Goal: Task Accomplishment & Management: Use online tool/utility

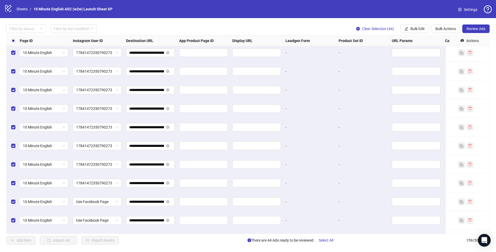
scroll to position [2590, 510]
click at [423, 29] on span "Bulk Edit" at bounding box center [418, 29] width 14 height 4
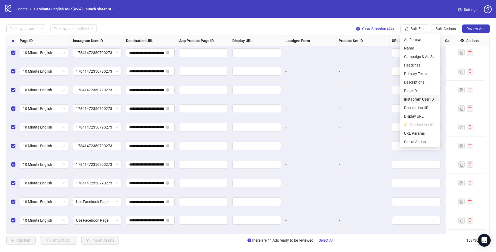
click at [418, 100] on span "Instagram User ID" at bounding box center [420, 99] width 32 height 6
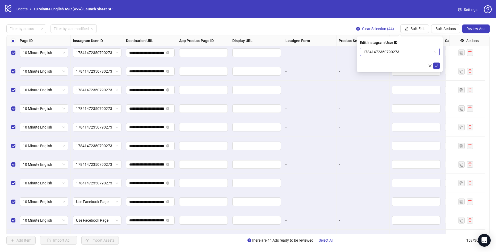
click at [390, 49] on span "17841472350790273" at bounding box center [399, 52] width 73 height 8
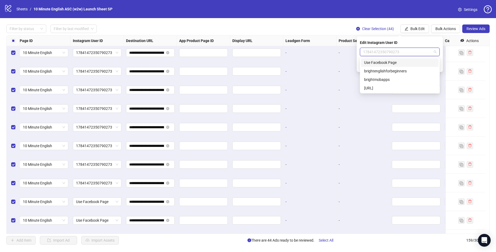
click at [391, 63] on div "Use Facebook Page" at bounding box center [399, 63] width 71 height 6
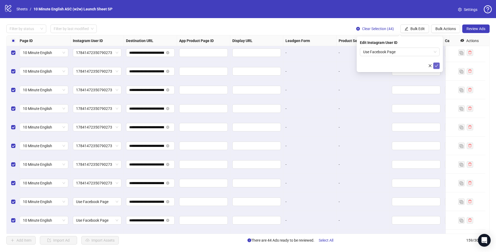
click at [437, 66] on icon "check" at bounding box center [437, 66] width 4 height 4
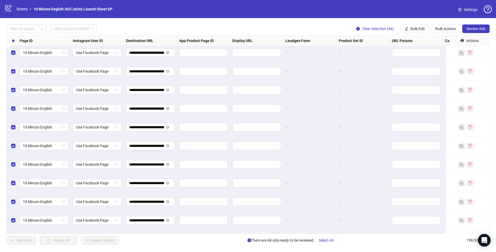
click at [360, 118] on div "-" at bounding box center [363, 127] width 53 height 19
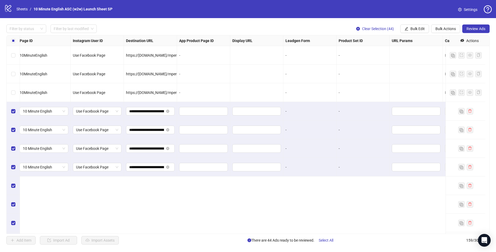
scroll to position [1978, 510]
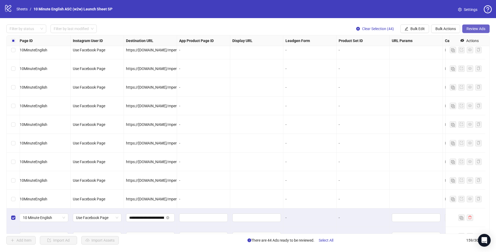
click at [482, 28] on span "Review Ads" at bounding box center [476, 29] width 19 height 4
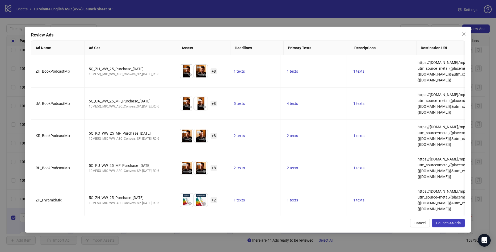
click at [449, 223] on span "Launch 44 ads" at bounding box center [448, 223] width 24 height 4
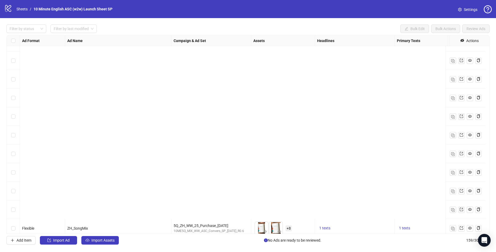
scroll to position [2776, 0]
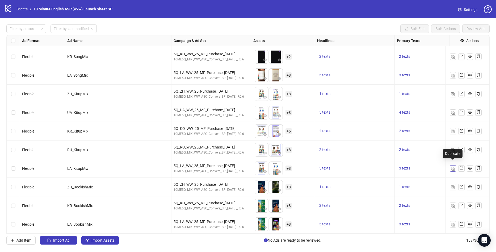
click at [454, 167] on img "button" at bounding box center [453, 169] width 4 height 4
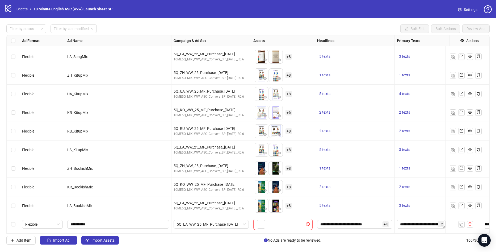
scroll to position [2795, 0]
click at [261, 222] on icon "plus" at bounding box center [261, 224] width 4 height 4
click at [41, 223] on span "Flexible" at bounding box center [42, 224] width 34 height 8
click at [45, 168] on div "Single image" at bounding box center [42, 167] width 32 height 6
click at [38, 220] on span "Single image" at bounding box center [42, 224] width 34 height 8
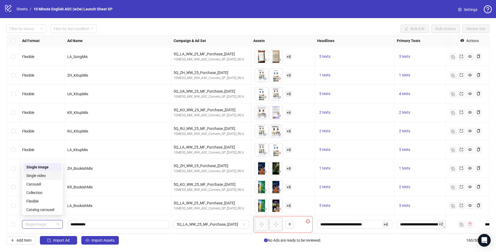
click at [43, 177] on div "Single video" at bounding box center [42, 176] width 32 height 6
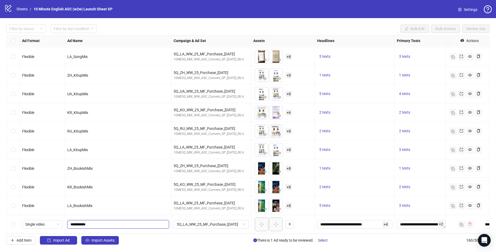
click at [71, 220] on span "**********" at bounding box center [118, 224] width 102 height 9
click at [111, 221] on input "**********" at bounding box center [117, 224] width 94 height 6
drag, startPoint x: 112, startPoint y: 218, endPoint x: 56, endPoint y: 219, distance: 55.3
paste input "**********"
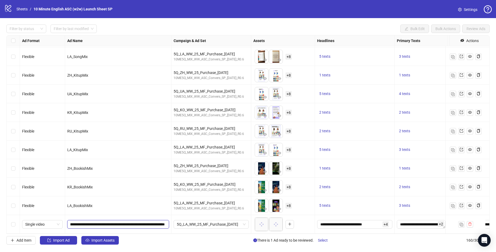
scroll to position [0, 0]
type input "**********"
drag, startPoint x: 123, startPoint y: 222, endPoint x: -14, endPoint y: 222, distance: 136.7
click at [0, 222] on html "logo/logo-mobile Sheets / 10 Minute English ASC (w2w) Launch Sheet SP Settings …" at bounding box center [248, 126] width 496 height 252
click at [179, 237] on div "Add Item Import Ad Import Assets There is 1 Ad ready to be reviewed. Select 160…" at bounding box center [247, 240] width 483 height 9
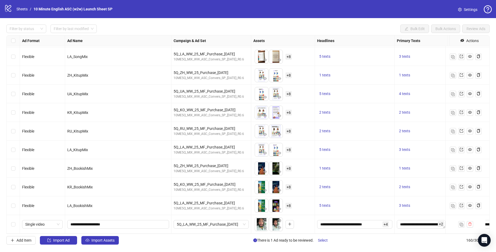
click at [12, 223] on div "Select row 160" at bounding box center [13, 224] width 13 height 19
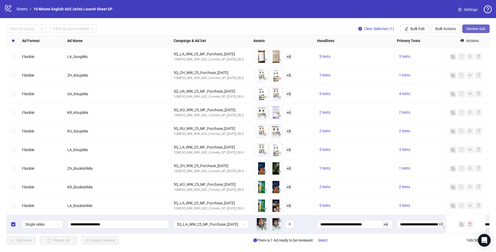
click at [478, 28] on span "Review Ads" at bounding box center [476, 29] width 19 height 4
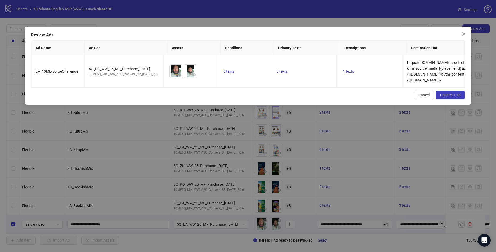
click at [450, 97] on span "Launch 1 ad" at bounding box center [450, 95] width 20 height 4
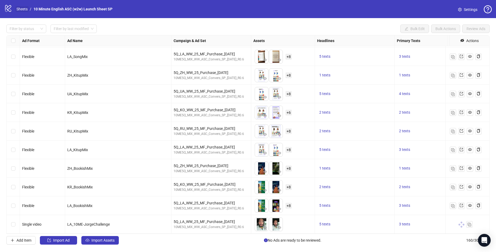
click at [22, 9] on link "Sheets" at bounding box center [21, 9] width 13 height 6
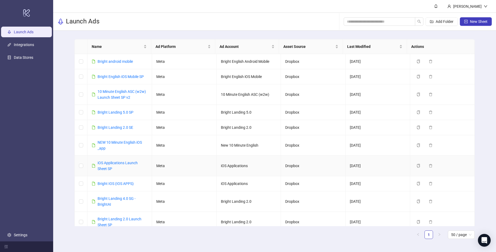
drag, startPoint x: 140, startPoint y: 161, endPoint x: 144, endPoint y: 156, distance: 6.0
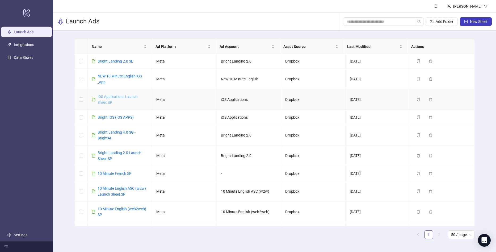
scroll to position [80, 0]
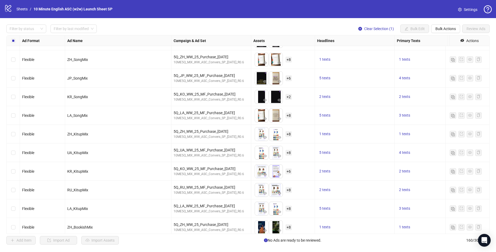
scroll to position [2795, 0]
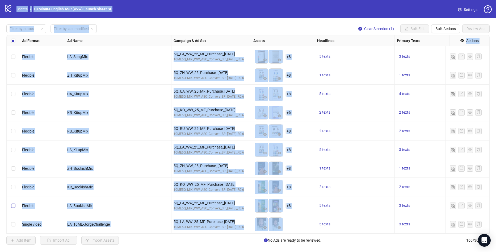
click at [13, 204] on label "Select row 159" at bounding box center [13, 206] width 4 height 6
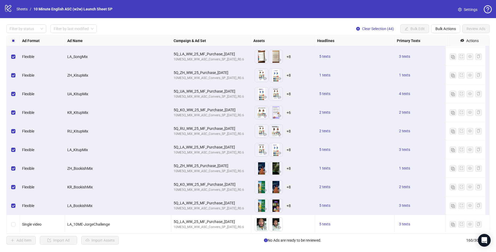
click at [187, 20] on div "Filter by status Filter by last modified Clear Selection (44) Bulk Edit Bulk Ac…" at bounding box center [248, 134] width 496 height 233
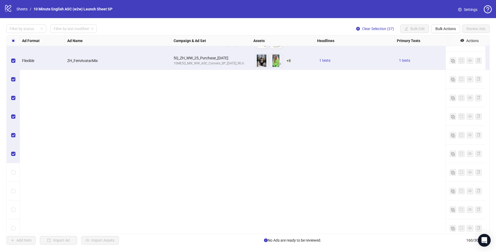
scroll to position [2183, 0]
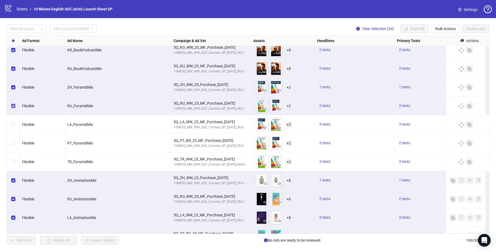
click at [14, 108] on label "Select row 121" at bounding box center [13, 106] width 4 height 6
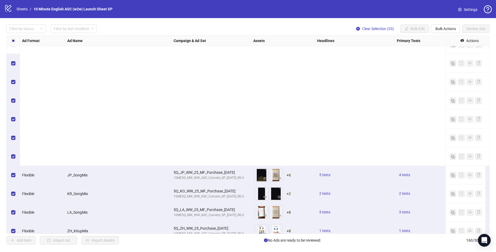
scroll to position [2795, 0]
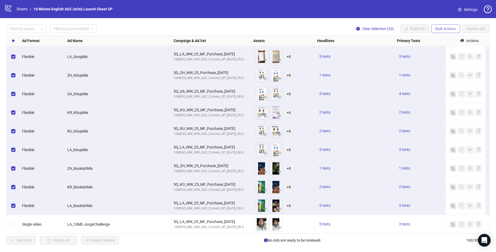
click at [443, 31] on button "Bulk Actions" at bounding box center [445, 28] width 29 height 9
click at [455, 64] on span "Copy to another sheet" at bounding box center [453, 65] width 36 height 6
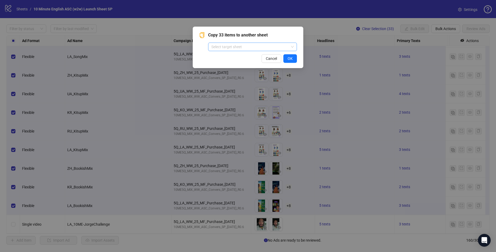
click at [252, 49] on input "search" at bounding box center [250, 47] width 78 height 8
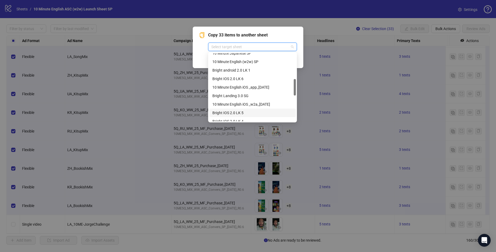
scroll to position [80, 0]
click at [260, 72] on div "10 Minute English (web2web) SP" at bounding box center [252, 71] width 80 height 6
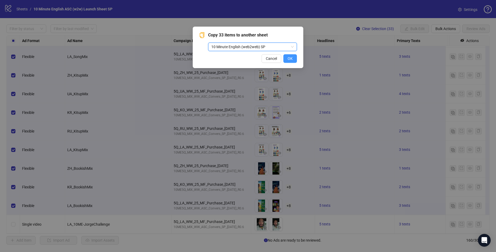
click at [288, 56] on span "OK" at bounding box center [290, 58] width 5 height 4
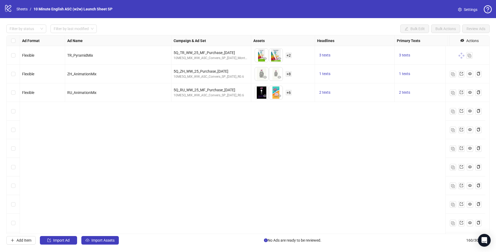
scroll to position [2130, 0]
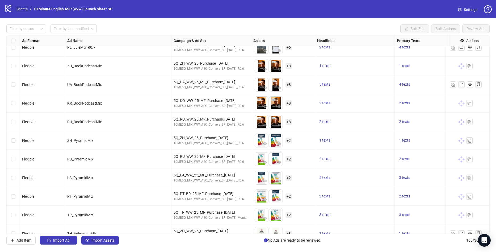
click at [23, 9] on link "Sheets" at bounding box center [21, 9] width 13 height 6
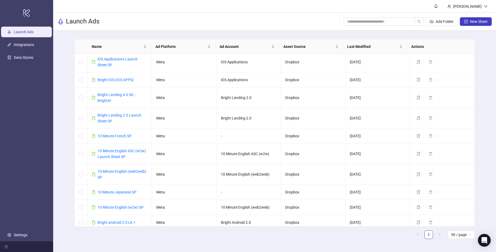
scroll to position [106, 0]
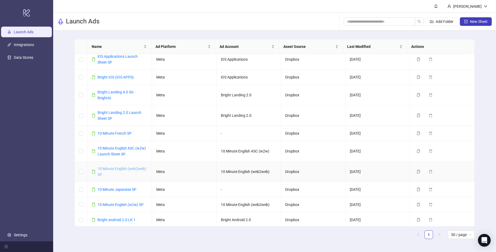
click at [128, 166] on link "10 Minute English (web2web) SP" at bounding box center [122, 171] width 49 height 10
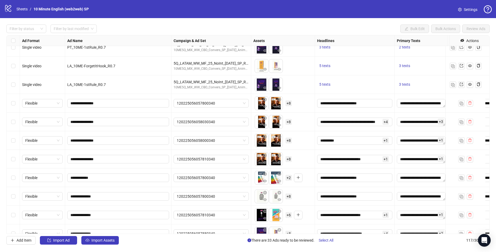
scroll to position [1489, 0]
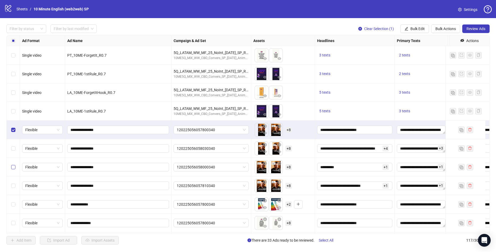
click at [14, 164] on label "Select row 87" at bounding box center [13, 167] width 4 height 6
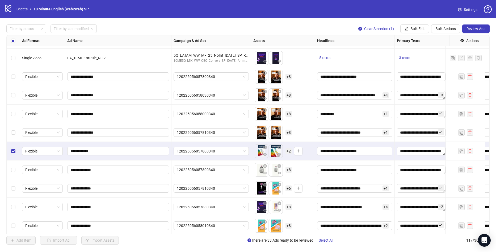
scroll to position [1516, 0]
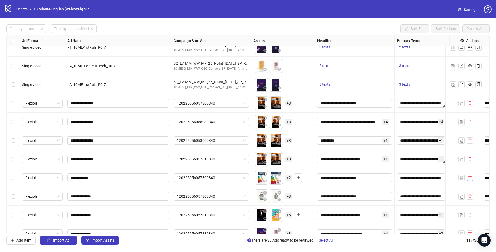
click at [470, 178] on icon "delete" at bounding box center [470, 178] width 4 height 4
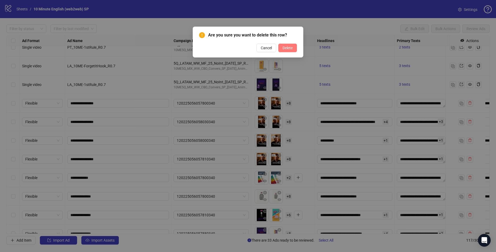
click at [291, 44] on button "Delete" at bounding box center [287, 48] width 19 height 9
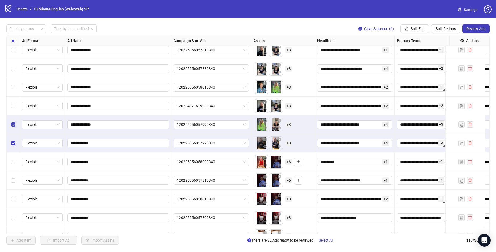
scroll to position [1782, 0]
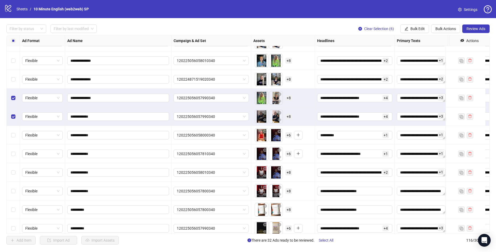
click at [16, 136] on div "Select row 101" at bounding box center [13, 135] width 13 height 19
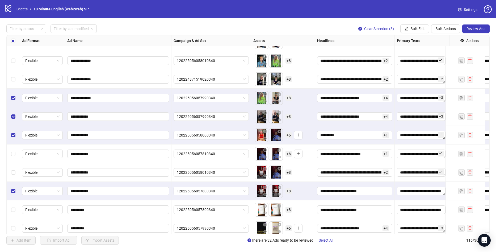
click at [12, 214] on div "Select row 105" at bounding box center [13, 209] width 13 height 19
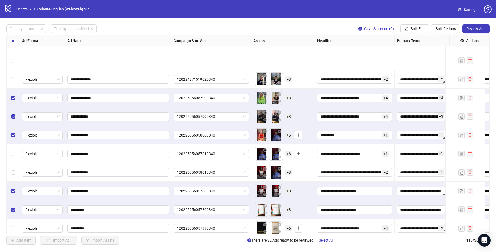
scroll to position [1835, 0]
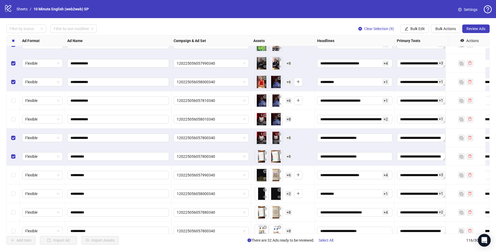
click at [16, 174] on div "Select row 106" at bounding box center [13, 175] width 13 height 19
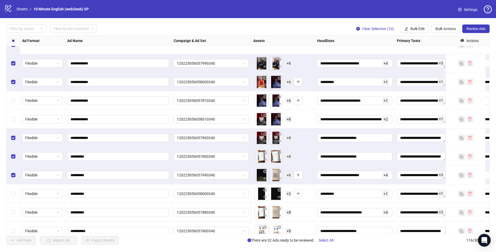
scroll to position [1888, 0]
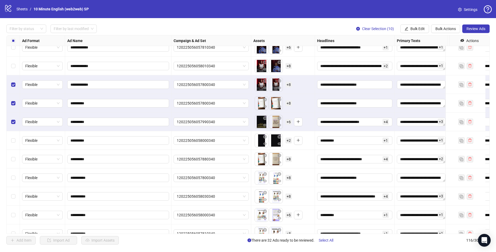
click at [11, 139] on div "Select row 107" at bounding box center [13, 140] width 13 height 19
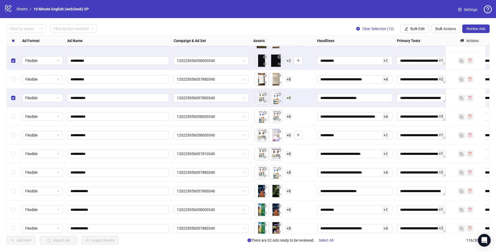
scroll to position [1976, 0]
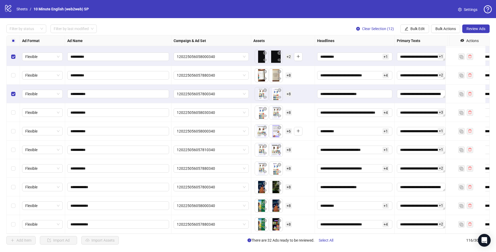
click at [17, 185] on div "Select row 114" at bounding box center [13, 187] width 13 height 19
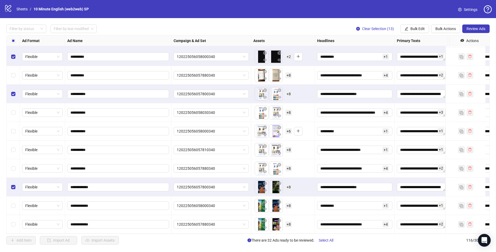
click at [16, 203] on div "Select row 115" at bounding box center [13, 205] width 13 height 19
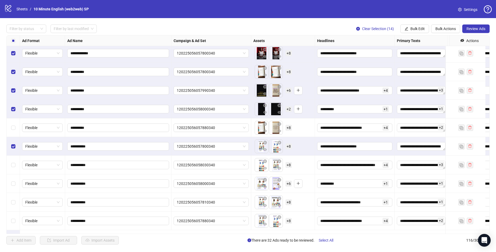
scroll to position [1896, 0]
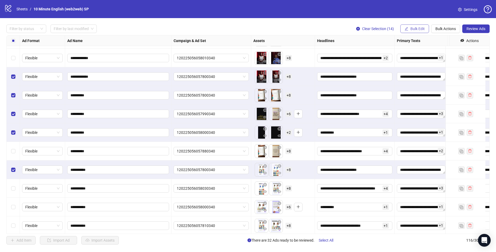
click at [415, 25] on button "Bulk Edit" at bounding box center [414, 28] width 29 height 9
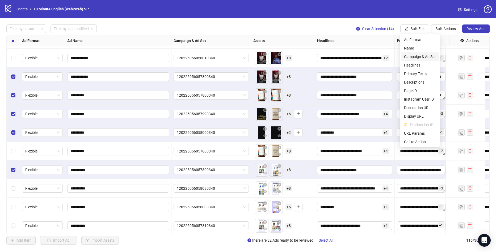
click at [420, 57] on span "Campaign & Ad Set" at bounding box center [420, 57] width 32 height 6
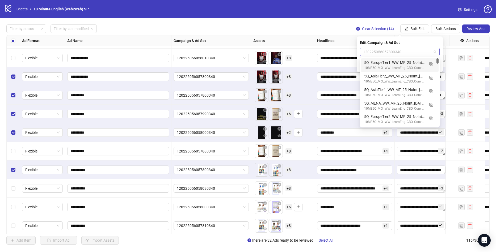
click at [391, 55] on span "120225056057800340" at bounding box center [399, 52] width 73 height 8
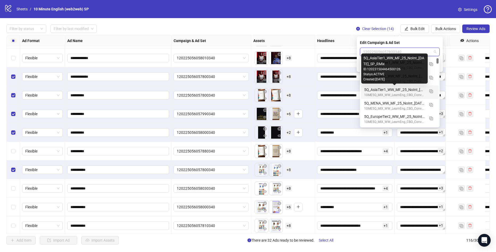
click at [402, 91] on div "5Q_AsiaTier1_WW_MF_25_NoInt_[DATE]_SP_RMix" at bounding box center [394, 90] width 61 height 6
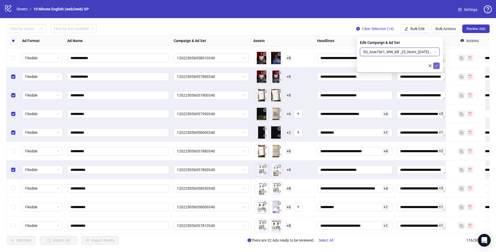
click at [436, 67] on span "submit" at bounding box center [437, 66] width 4 height 4
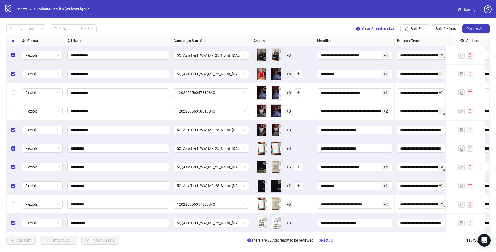
scroll to position [1816, 0]
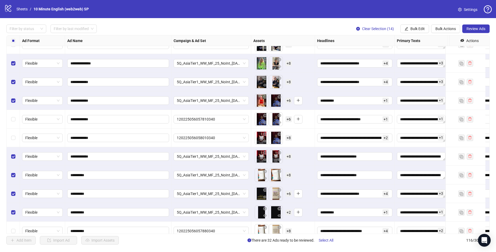
click at [13, 38] on label "Select all rows" at bounding box center [13, 41] width 4 height 6
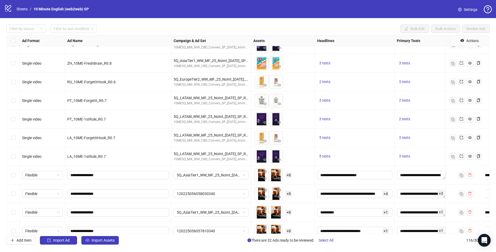
scroll to position [1471, 0]
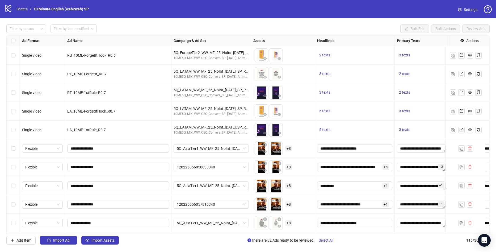
click at [16, 167] on div "Select row 86" at bounding box center [13, 167] width 13 height 19
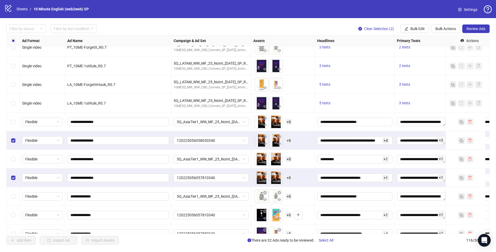
scroll to position [1524, 0]
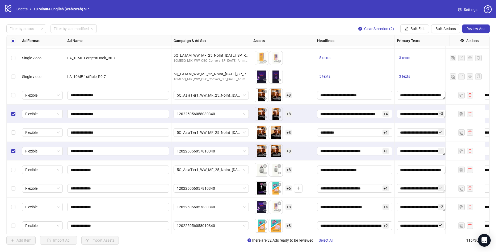
click at [14, 185] on div "Select row 90" at bounding box center [13, 188] width 13 height 19
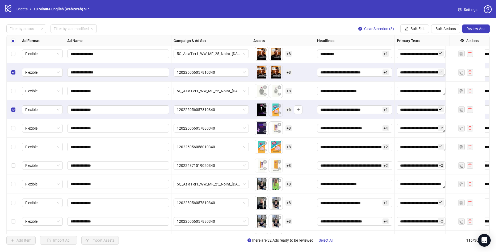
scroll to position [1604, 0]
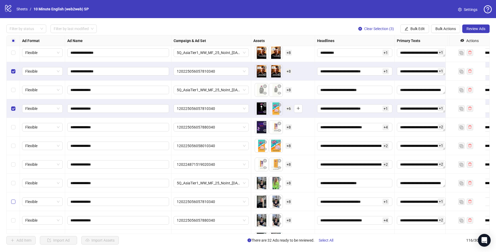
click at [14, 204] on label "Select row 95" at bounding box center [13, 202] width 4 height 6
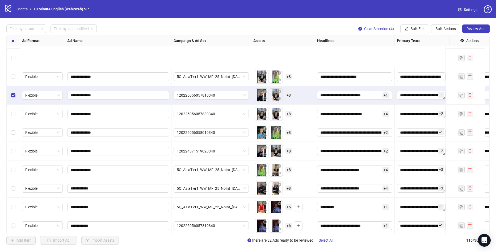
scroll to position [1763, 0]
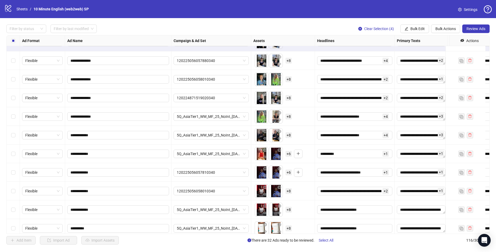
click at [16, 174] on div "Select row 102" at bounding box center [13, 172] width 13 height 19
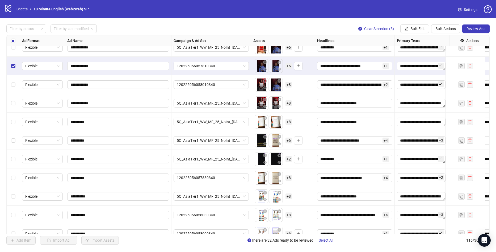
scroll to position [1896, 0]
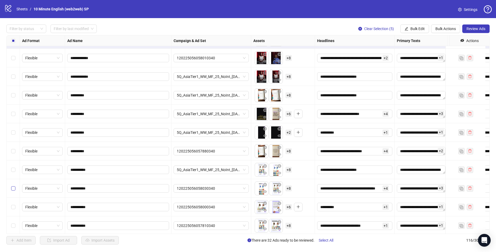
click at [14, 186] on label "Select row 110" at bounding box center [13, 188] width 4 height 6
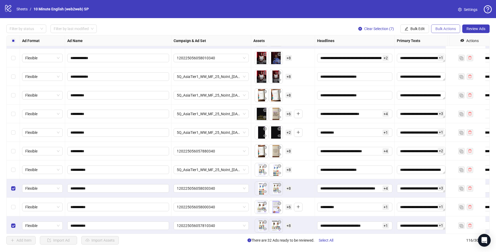
click at [437, 29] on span "Bulk Actions" at bounding box center [446, 29] width 20 height 4
click at [419, 29] on span "Bulk Edit" at bounding box center [418, 29] width 14 height 4
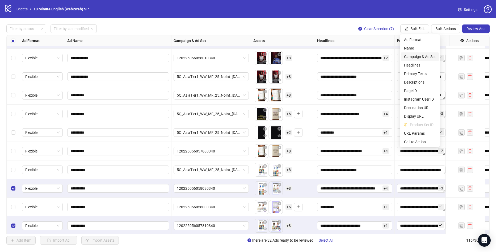
click at [412, 56] on span "Campaign & Ad Set" at bounding box center [420, 57] width 32 height 6
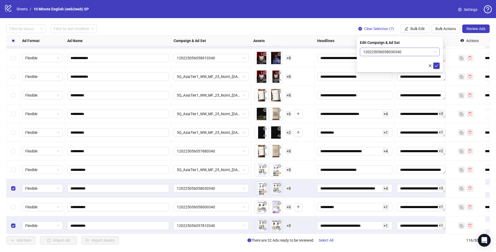
click at [374, 50] on span "120225056058030340" at bounding box center [399, 52] width 73 height 8
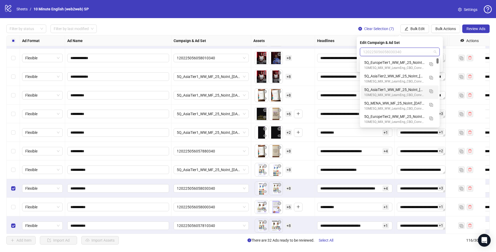
scroll to position [27, 0]
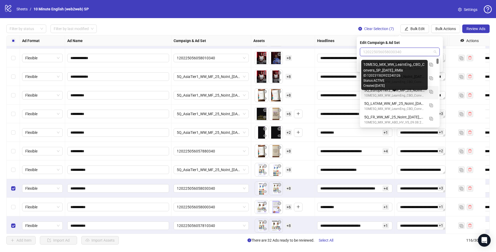
click at [400, 97] on div "10ME5Q_MIX_WW_LearnEng_CBO_Convers_SP_[DATE]_RMix" at bounding box center [394, 95] width 61 height 5
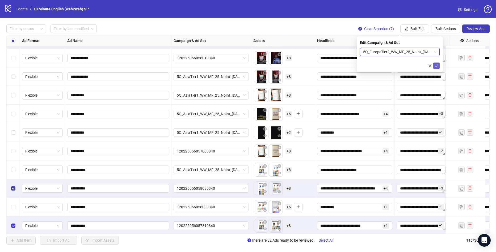
click at [436, 67] on icon "check" at bounding box center [437, 66] width 4 height 4
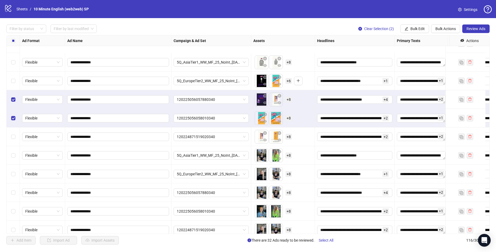
scroll to position [1683, 0]
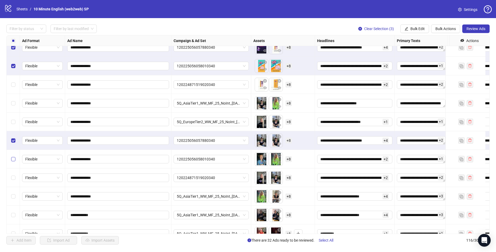
click at [14, 162] on label "Select row 97" at bounding box center [13, 159] width 4 height 6
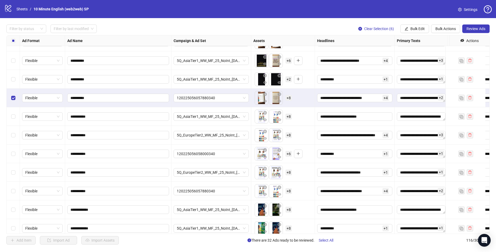
scroll to position [1976, 0]
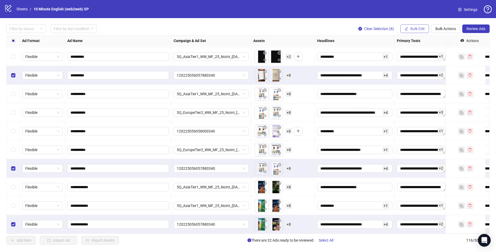
click at [415, 32] on button "Bulk Edit" at bounding box center [414, 28] width 29 height 9
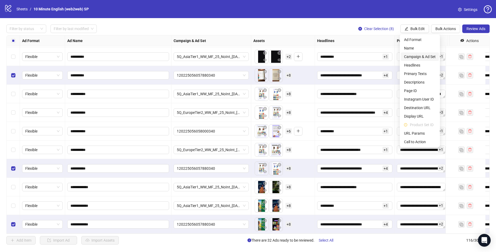
click at [427, 58] on span "Campaign & Ad Set" at bounding box center [420, 57] width 32 height 6
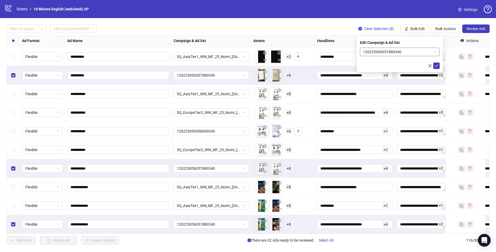
click at [395, 52] on span "120225056057880340" at bounding box center [399, 52] width 73 height 8
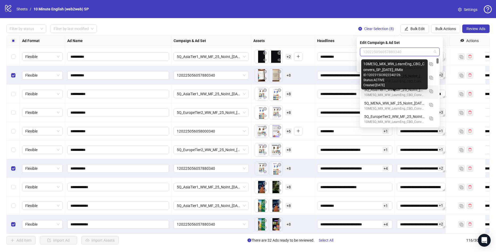
scroll to position [53, 0]
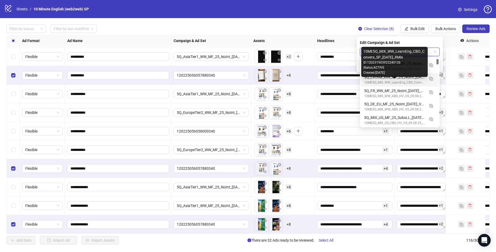
click at [393, 82] on div "10ME5Q_MIX_WW_LearnEng_CBO_Convers_SP_[DATE]_RMix" at bounding box center [394, 82] width 61 height 5
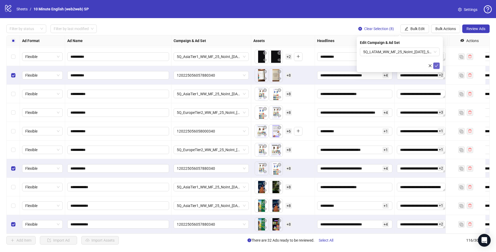
click at [438, 66] on icon "check" at bounding box center [437, 66] width 4 height 4
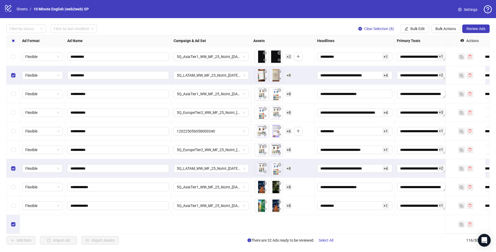
scroll to position [1923, 0]
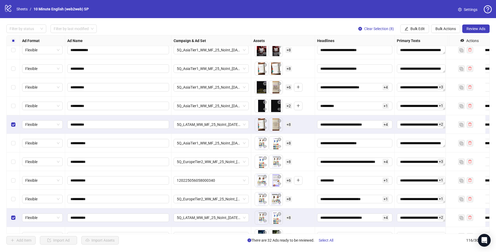
click at [15, 40] on div "Select all rows" at bounding box center [13, 40] width 13 height 11
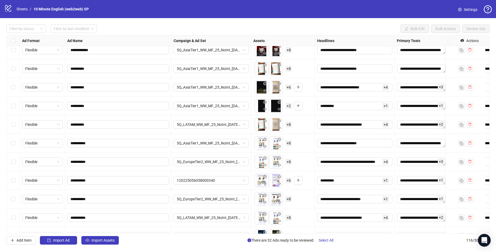
click at [16, 179] on div "Select row 111" at bounding box center [13, 180] width 13 height 19
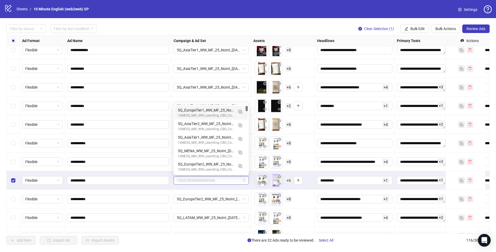
click at [231, 177] on span "120225056058000340" at bounding box center [211, 180] width 69 height 8
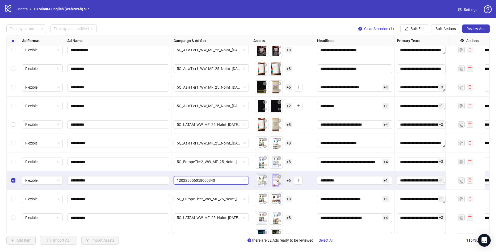
click at [229, 181] on span "120225056058000340" at bounding box center [211, 180] width 69 height 8
click at [222, 183] on span "120225056058000340" at bounding box center [211, 180] width 69 height 8
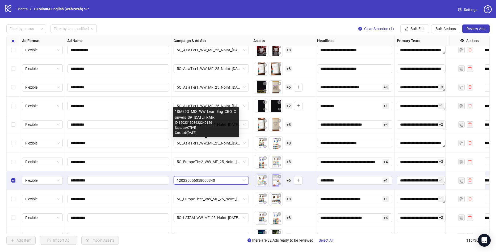
click at [219, 136] on div "10ME5Q_MIX_WW_LearnEng_CBO_Convers_SP_[DATE]_RMix ID: 120231503922240126 Status…" at bounding box center [206, 122] width 66 height 30
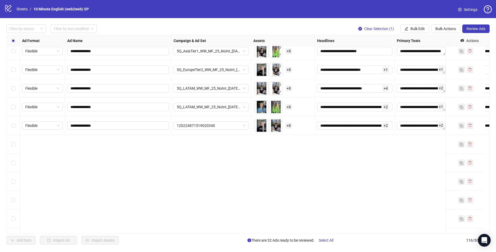
scroll to position [1604, 0]
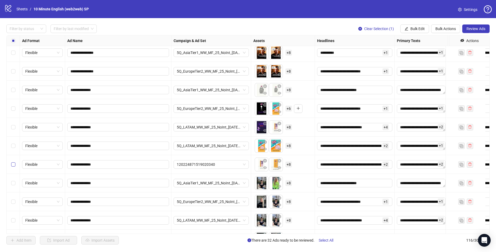
click at [11, 167] on label "Select row 93" at bounding box center [13, 164] width 4 height 6
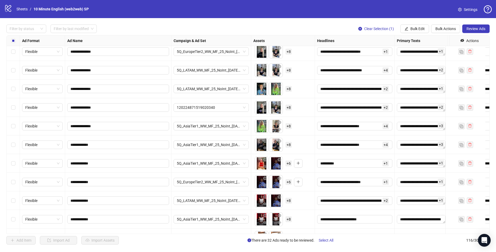
scroll to position [1736, 0]
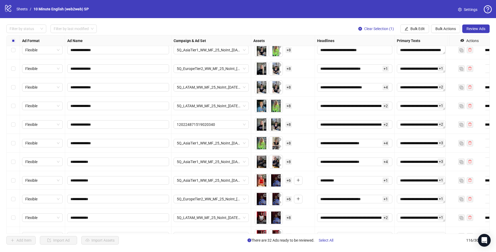
click at [13, 121] on div "Select row 98" at bounding box center [13, 124] width 13 height 19
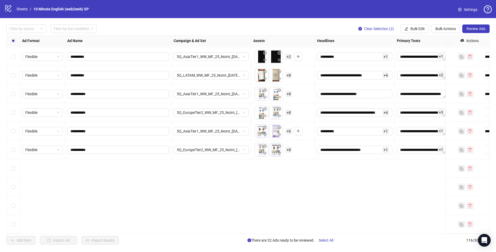
scroll to position [1869, 0]
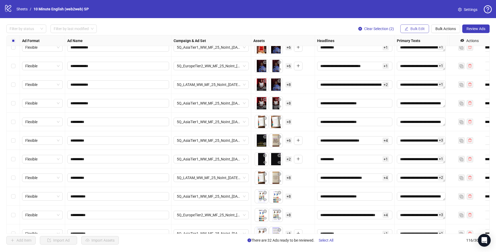
click at [412, 27] on span "Bulk Edit" at bounding box center [418, 29] width 14 height 4
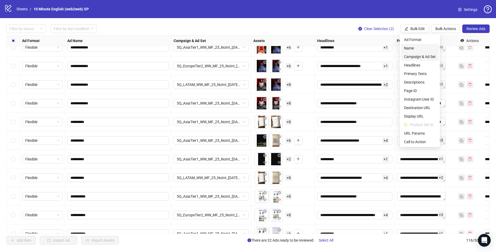
click at [415, 55] on span "Campaign & Ad Set" at bounding box center [420, 57] width 32 height 6
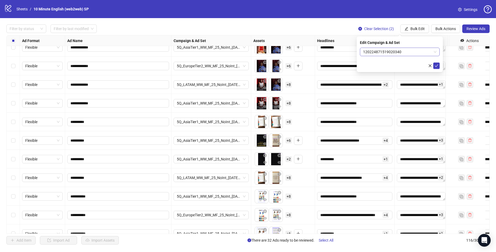
click at [388, 55] on span "120224871519020340" at bounding box center [399, 52] width 73 height 8
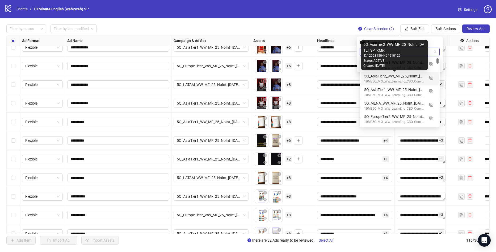
click at [401, 79] on div "10ME5Q_MIX_WW_LearnEng_CBO_Convers_SP_[DATE]_RMix" at bounding box center [394, 81] width 61 height 5
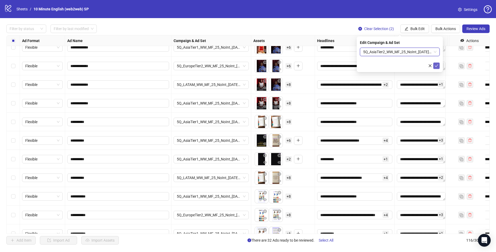
click at [436, 66] on icon "check" at bounding box center [436, 65] width 3 height 3
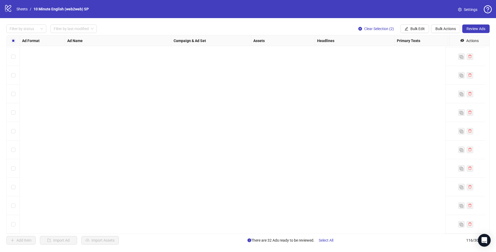
scroll to position [1657, 0]
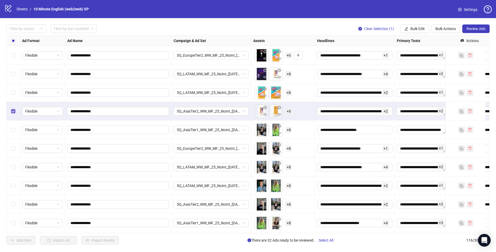
click at [14, 114] on label "Select row 93" at bounding box center [13, 111] width 4 height 6
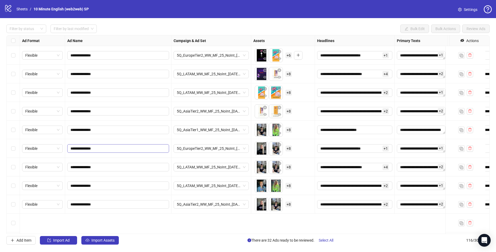
scroll to position [1604, 0]
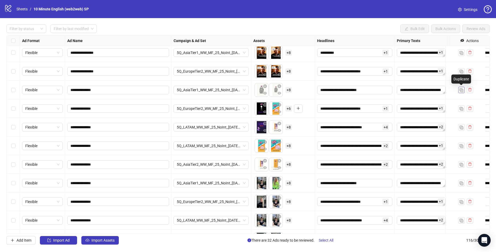
click at [461, 91] on img "button" at bounding box center [462, 90] width 4 height 4
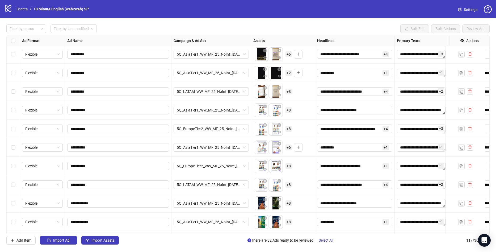
scroll to position [1994, 0]
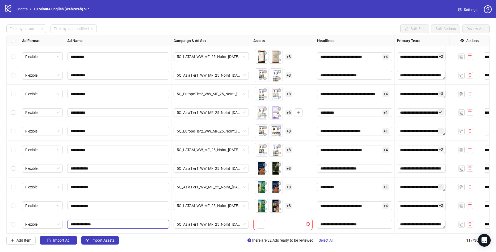
drag, startPoint x: 94, startPoint y: 222, endPoint x: 80, endPoint y: 222, distance: 14.4
click at [79, 222] on input "**********" at bounding box center [117, 224] width 94 height 6
type input "**********"
click at [262, 222] on icon "plus" at bounding box center [261, 224] width 4 height 4
click at [460, 223] on button "button" at bounding box center [461, 224] width 6 height 6
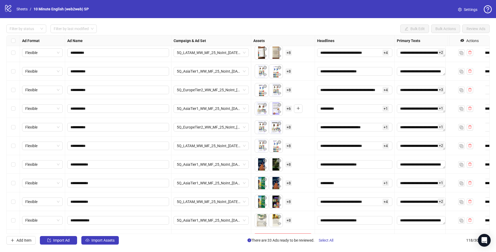
scroll to position [2013, 0]
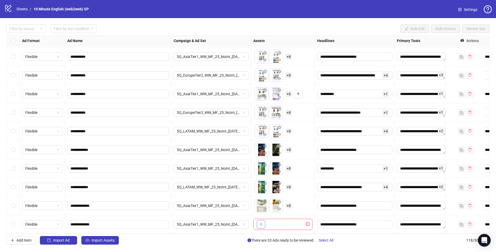
click at [262, 221] on div "**********" at bounding box center [247, 134] width 483 height 199
click at [263, 222] on icon "plus" at bounding box center [261, 224] width 4 height 4
drag, startPoint x: 93, startPoint y: 222, endPoint x: 77, endPoint y: 222, distance: 16.5
click at [77, 222] on input "**********" at bounding box center [117, 224] width 94 height 6
type input "**********"
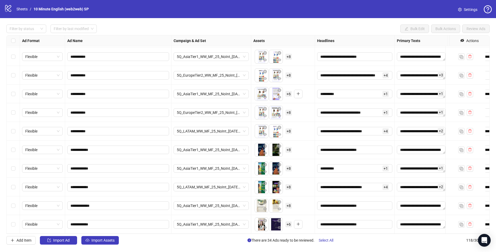
click at [461, 223] on button "button" at bounding box center [461, 224] width 6 height 6
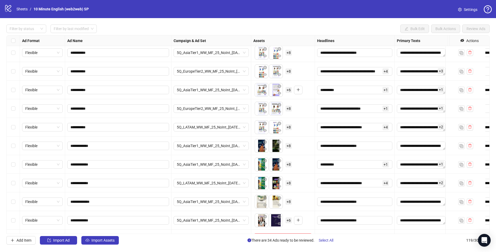
scroll to position [2032, 0]
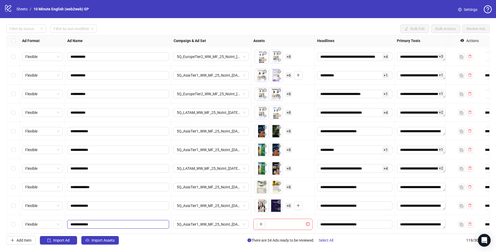
drag, startPoint x: 89, startPoint y: 219, endPoint x: 79, endPoint y: 219, distance: 10.6
click at [79, 221] on input "**********" at bounding box center [117, 224] width 94 height 6
type input "**********"
click at [263, 220] on button "button" at bounding box center [261, 224] width 9 height 9
click at [463, 223] on img "button" at bounding box center [462, 225] width 4 height 4
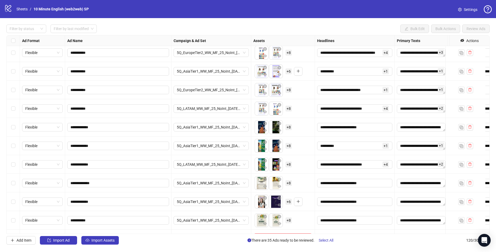
scroll to position [2050, 0]
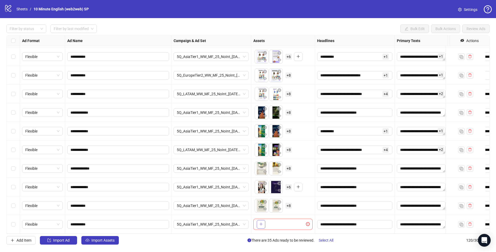
click at [261, 222] on icon "plus" at bounding box center [261, 224] width 4 height 4
drag, startPoint x: 85, startPoint y: 219, endPoint x: 77, endPoint y: 220, distance: 8.0
click at [77, 221] on input "**********" at bounding box center [117, 224] width 94 height 6
type input "**********"
click at [460, 222] on span "button" at bounding box center [462, 224] width 4 height 4
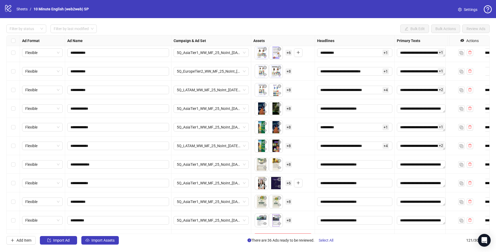
scroll to position [2069, 0]
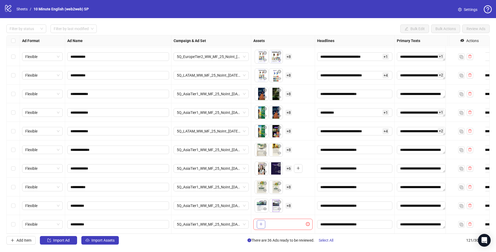
click at [260, 222] on icon "plus" at bounding box center [261, 224] width 4 height 4
click at [15, 219] on div "Select row 121" at bounding box center [13, 224] width 13 height 19
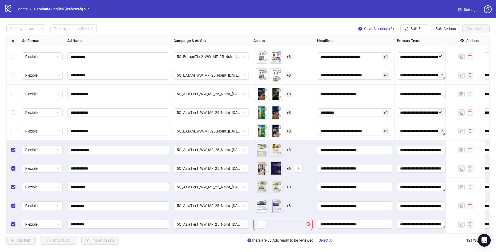
scroll to position [2042, 0]
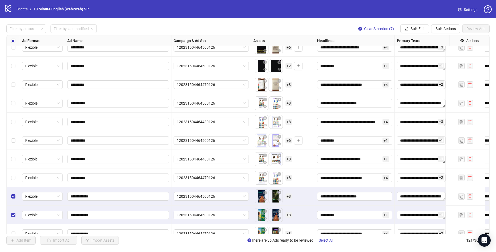
click at [15, 143] on label "Select row 111" at bounding box center [13, 140] width 4 height 6
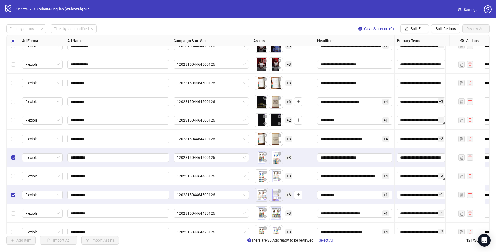
scroll to position [1883, 0]
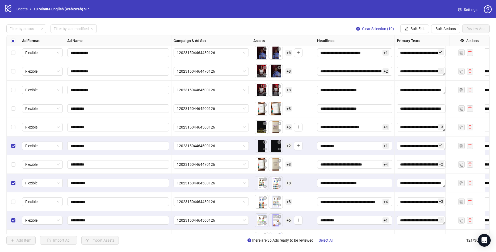
click at [9, 128] on div "Select row 106" at bounding box center [13, 127] width 13 height 19
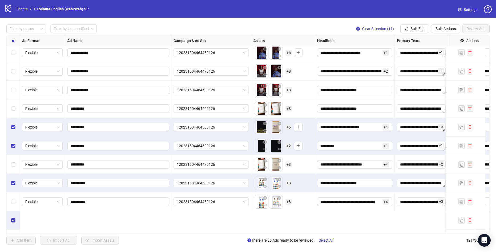
scroll to position [1830, 0]
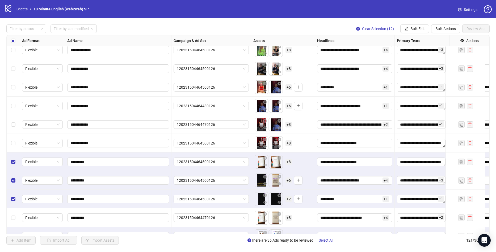
click at [15, 140] on div "Select row 104" at bounding box center [13, 143] width 13 height 19
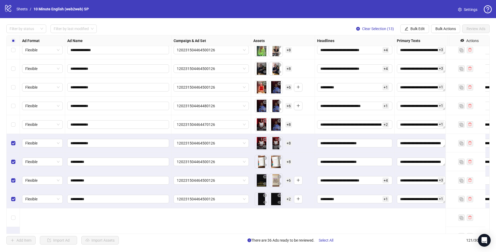
scroll to position [1776, 0]
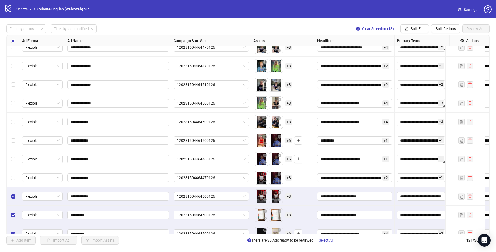
click at [10, 141] on div "Select row 101" at bounding box center [13, 140] width 13 height 19
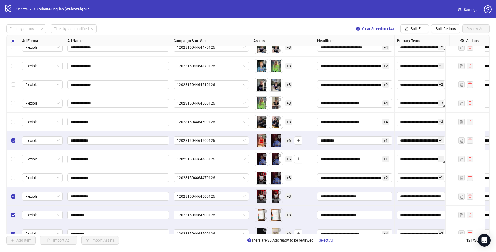
scroll to position [1750, 0]
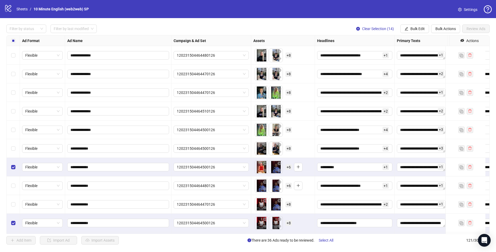
click at [13, 146] on label "Select row 100" at bounding box center [13, 148] width 4 height 6
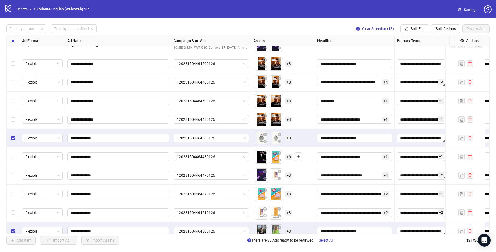
scroll to position [1510, 0]
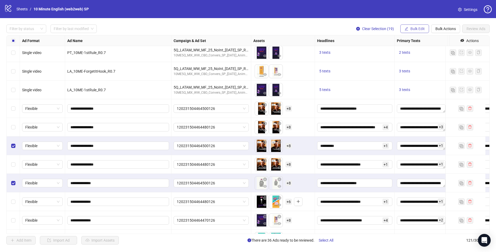
click at [421, 28] on span "Bulk Edit" at bounding box center [418, 29] width 14 height 4
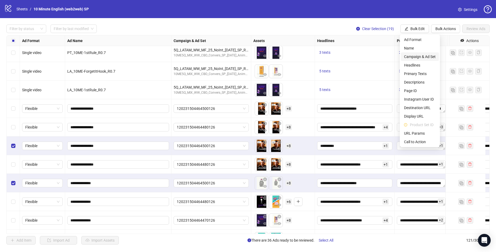
click at [418, 61] on li "Campaign & Ad Set" at bounding box center [420, 56] width 38 height 9
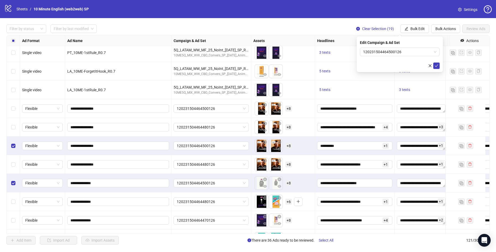
click at [386, 58] on form "120231504464500126" at bounding box center [400, 58] width 80 height 21
click at [393, 52] on span "120231504464500126" at bounding box center [399, 52] width 73 height 8
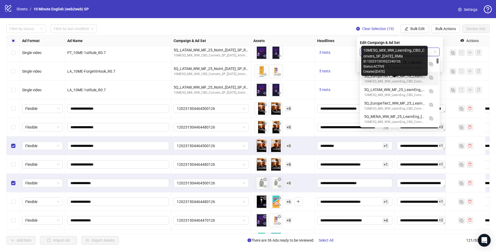
click at [401, 64] on div "Status: ACTIVE" at bounding box center [395, 66] width 62 height 5
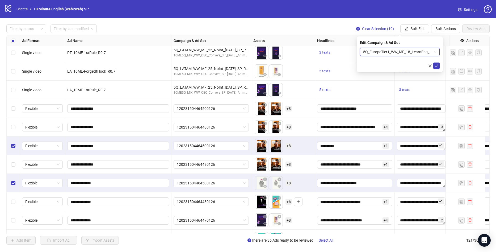
click at [417, 53] on span "5Q_EuropeTier1_WW_MF_18_LearnEng_12.08.25_SP_RMix" at bounding box center [399, 52] width 73 height 8
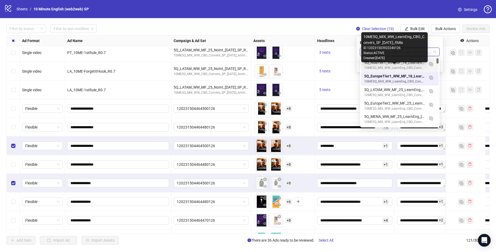
click at [401, 68] on div "10ME5Q_MIX_WW_LearnEng_CBO_Convers_SP_[DATE]_RMix" at bounding box center [394, 67] width 61 height 5
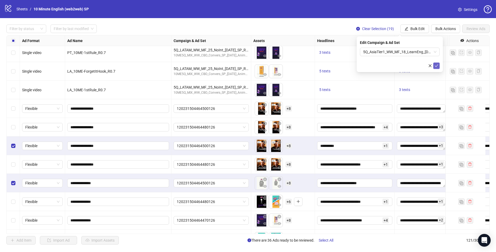
click at [439, 65] on button "submit" at bounding box center [436, 65] width 6 height 6
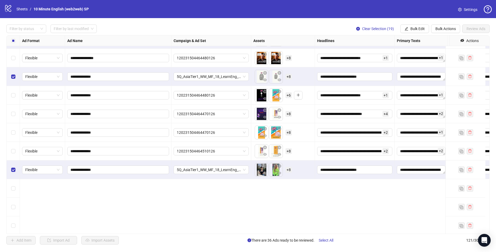
scroll to position [1537, 0]
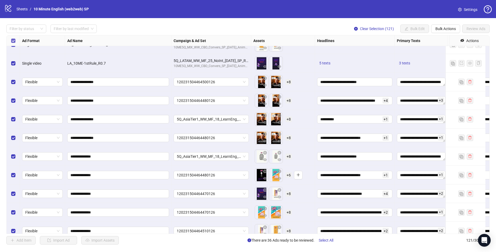
click at [12, 43] on label "Select all rows" at bounding box center [13, 41] width 4 height 6
click at [14, 38] on label "Select all rows" at bounding box center [13, 41] width 4 height 6
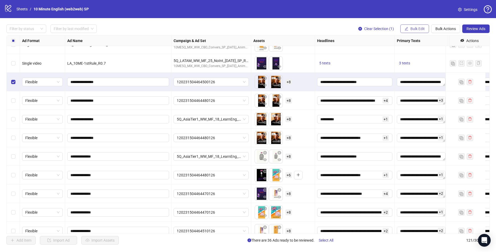
click at [414, 29] on span "Bulk Edit" at bounding box center [418, 29] width 14 height 4
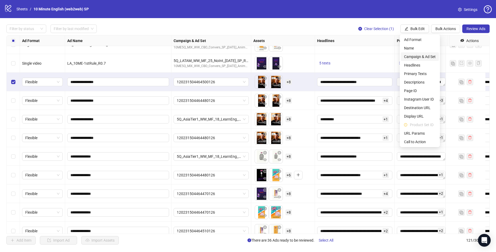
click at [418, 58] on span "Campaign & Ad Set" at bounding box center [420, 57] width 32 height 6
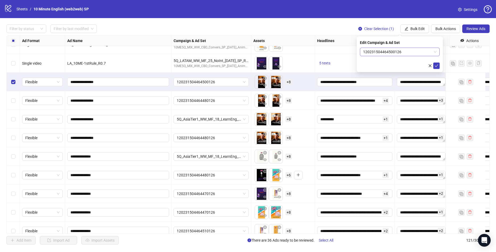
click at [404, 53] on span "120231504464500126" at bounding box center [399, 52] width 73 height 8
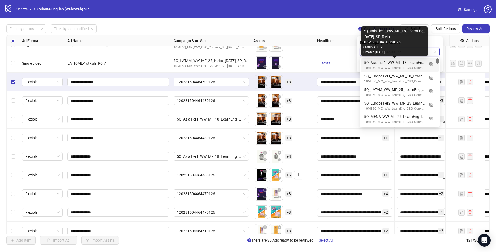
click at [403, 61] on div "5Q_AsiaTier1_WW_MF_18_LearnEng_12.08.25_SP_RMix" at bounding box center [394, 63] width 61 height 6
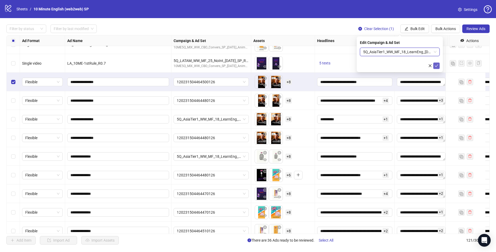
click at [437, 67] on span "submit" at bounding box center [437, 66] width 4 height 4
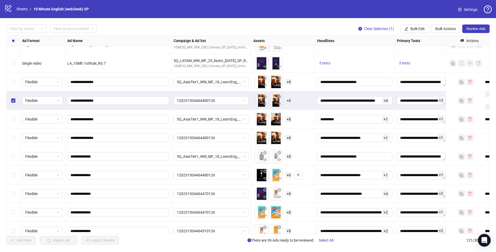
click at [16, 138] on div "Select row 88" at bounding box center [13, 137] width 13 height 19
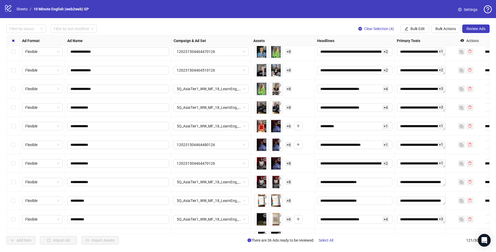
scroll to position [1803, 0]
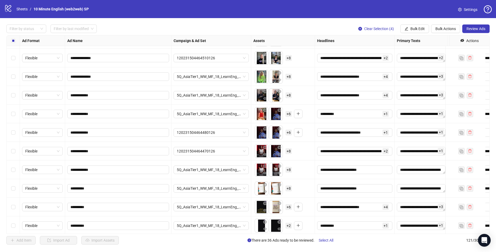
click at [18, 133] on div "Select row 102" at bounding box center [13, 132] width 13 height 19
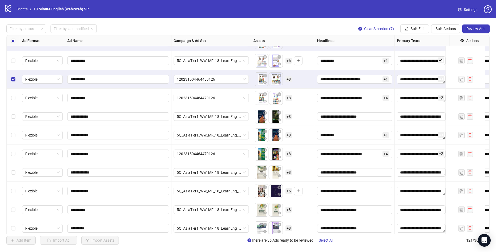
scroll to position [2069, 0]
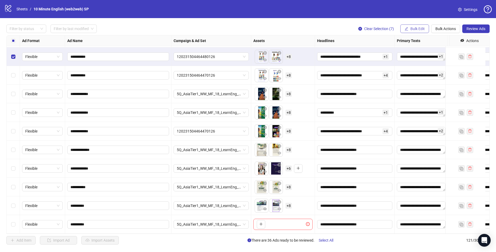
click at [414, 31] on button "Bulk Edit" at bounding box center [414, 28] width 29 height 9
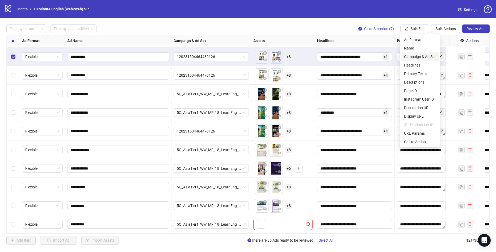
click at [419, 57] on span "Campaign & Ad Set" at bounding box center [420, 57] width 32 height 6
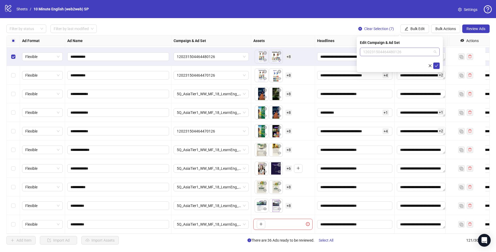
click at [376, 51] on span "120231504464480126" at bounding box center [399, 52] width 73 height 8
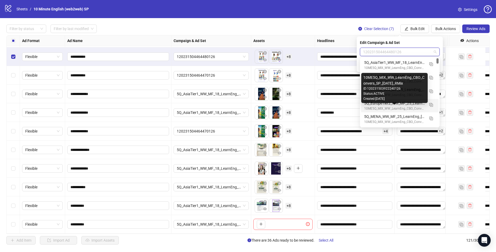
click at [392, 108] on div "10ME5Q_MIX_WW_LearnEng_CBO_Convers_SP_[DATE]_RMix" at bounding box center [394, 108] width 61 height 5
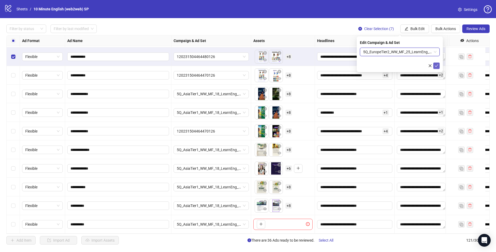
click at [438, 68] on span "submit" at bounding box center [437, 66] width 4 height 4
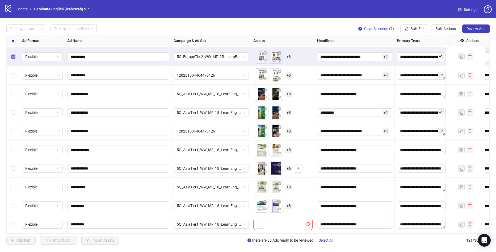
click at [12, 56] on label "Select row 112" at bounding box center [13, 57] width 4 height 6
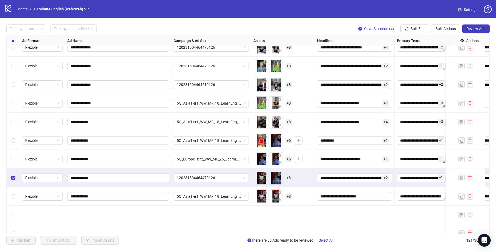
scroll to position [1723, 0]
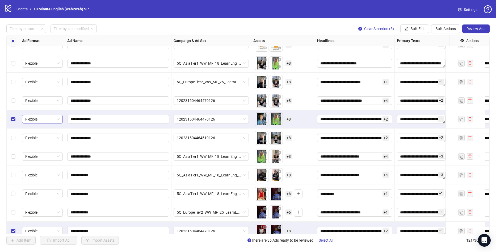
click at [12, 103] on label "Select row 96" at bounding box center [13, 101] width 4 height 6
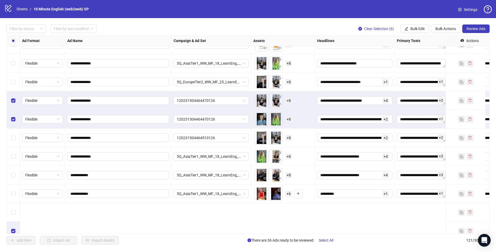
scroll to position [1670, 0]
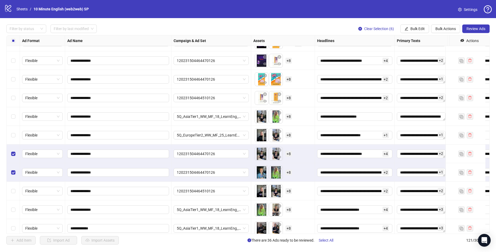
click at [16, 82] on div "Select row 92" at bounding box center [13, 79] width 13 height 19
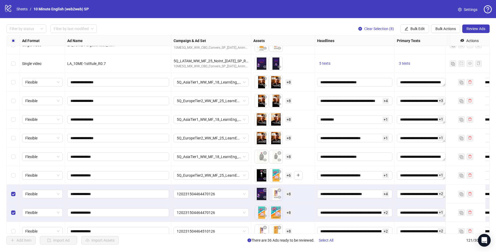
scroll to position [1510, 0]
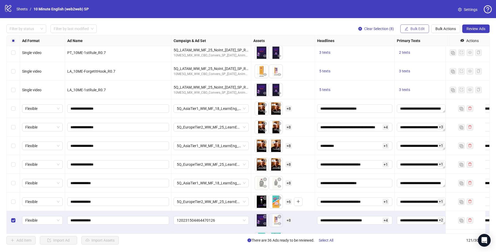
click at [427, 29] on button "Bulk Edit" at bounding box center [414, 28] width 29 height 9
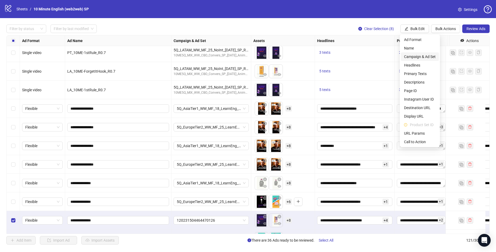
click at [416, 59] on span "Campaign & Ad Set" at bounding box center [420, 57] width 32 height 6
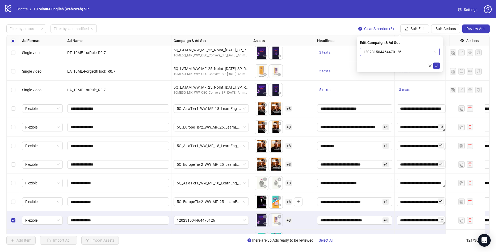
click at [402, 49] on span "120231504464470126" at bounding box center [399, 52] width 73 height 8
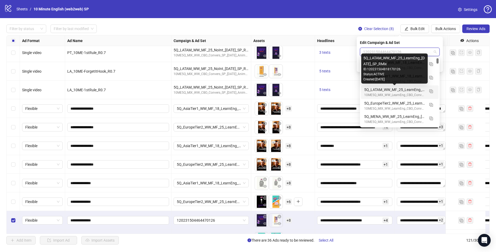
click at [397, 92] on div "5Q_LATAM_WW_MF_25_LearnEng_12.08.25_SP_RMix" at bounding box center [394, 90] width 61 height 6
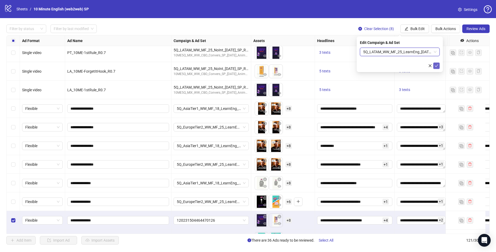
click at [438, 65] on icon "check" at bounding box center [437, 66] width 4 height 4
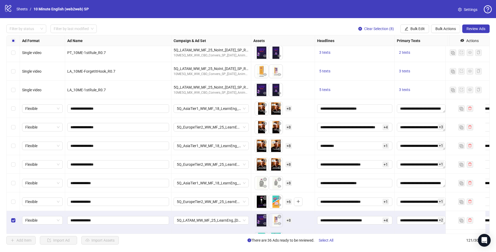
click at [16, 38] on div "Select all rows" at bounding box center [13, 40] width 13 height 11
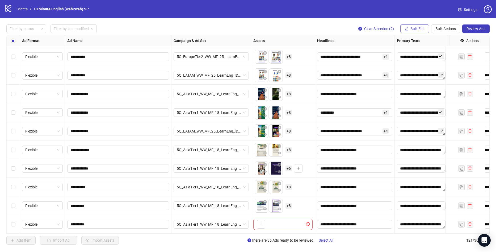
scroll to position [2069, 0]
click at [418, 30] on span "Bulk Edit" at bounding box center [418, 29] width 14 height 4
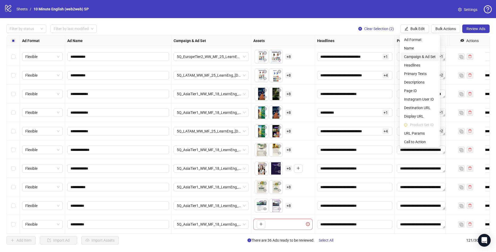
click at [428, 57] on span "Campaign & Ad Set" at bounding box center [420, 57] width 32 height 6
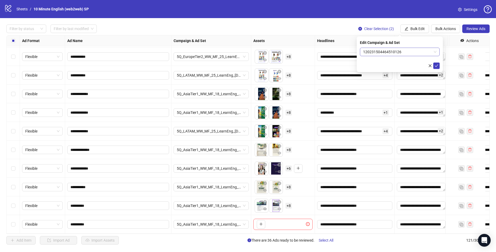
click at [398, 50] on span "120231504464510126" at bounding box center [399, 52] width 73 height 8
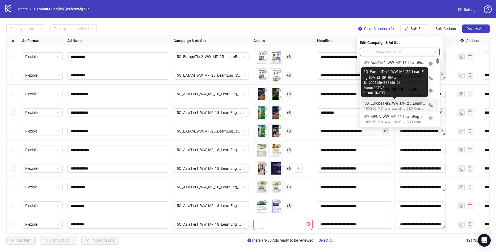
click at [402, 104] on div "5Q_EuropeTier2_WW_MF_25_LearnEng_12.08.25_SP_RMix" at bounding box center [394, 103] width 61 height 6
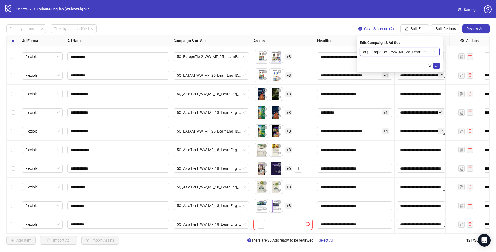
click at [397, 52] on span "5Q_EuropeTier2_WW_MF_25_LearnEng_12.08.25_SP_RMix" at bounding box center [399, 52] width 73 height 8
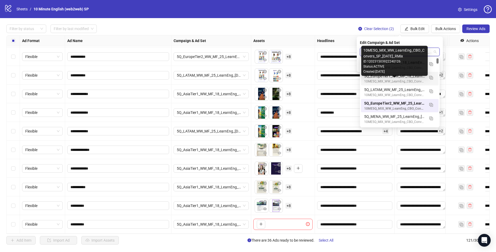
scroll to position [27, 0]
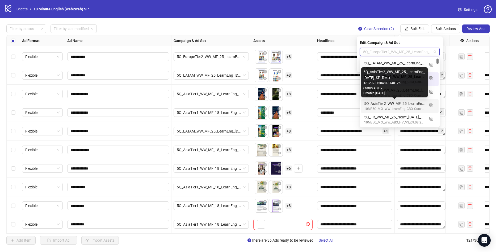
click at [393, 104] on div "5Q_AsiaTier2_WW_MF_25_LearnEng_12.08.25_SP_RMix" at bounding box center [394, 104] width 61 height 6
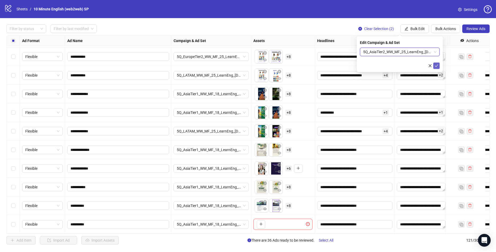
click at [438, 66] on icon "check" at bounding box center [437, 66] width 4 height 4
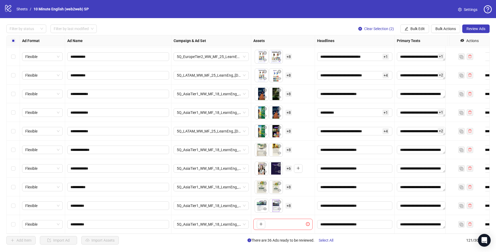
click at [293, 13] on div "logo/logo-mobile Sheets / 10 Minute English (web2web) SP Settings" at bounding box center [248, 9] width 488 height 10
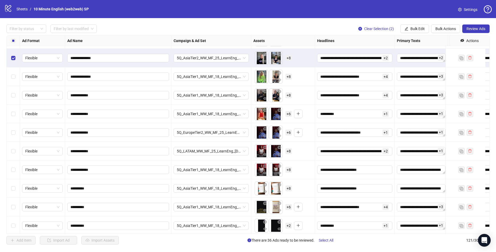
scroll to position [1776, 0]
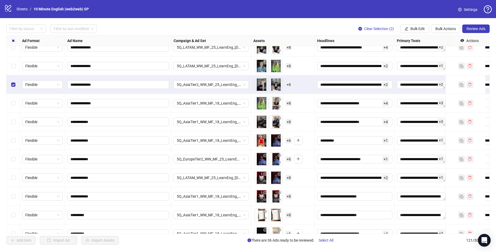
click at [10, 85] on div "Select row 98" at bounding box center [13, 84] width 13 height 19
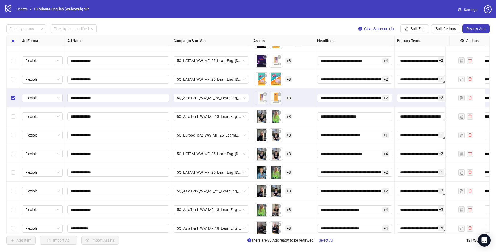
click at [10, 99] on div "Select row 93" at bounding box center [13, 98] width 13 height 19
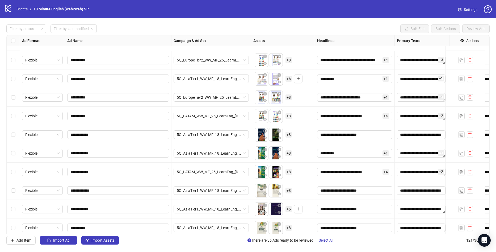
scroll to position [2069, 0]
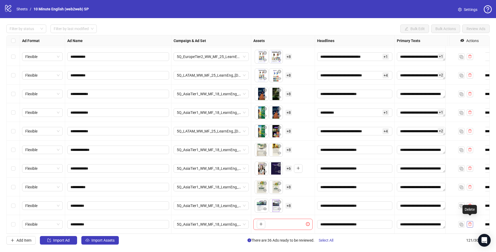
click at [471, 223] on button "button" at bounding box center [470, 224] width 6 height 6
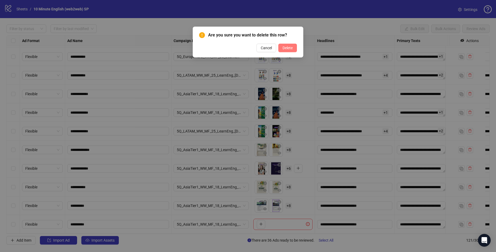
click at [284, 47] on span "Delete" at bounding box center [288, 48] width 10 height 4
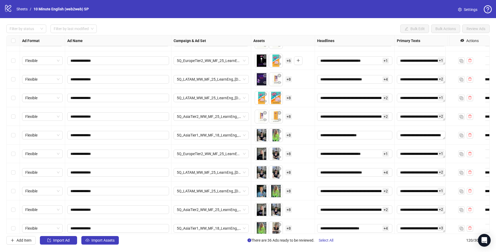
scroll to position [1678, 0]
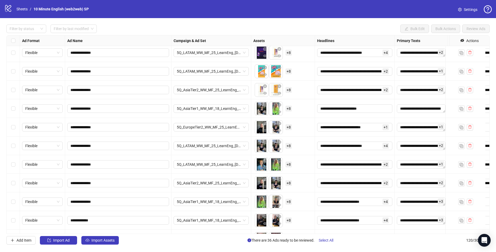
click at [289, 108] on span "+ 8" at bounding box center [289, 109] width 6 height 6
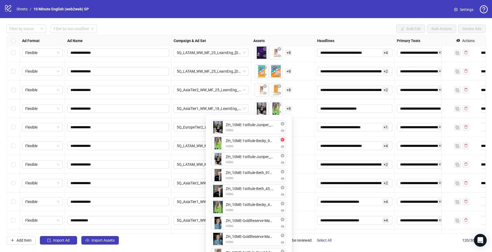
click at [283, 140] on icon "close-circle" at bounding box center [283, 140] width 4 height 4
drag, startPoint x: 283, startPoint y: 203, endPoint x: 281, endPoint y: 208, distance: 5.1
click at [283, 203] on icon "close-circle" at bounding box center [283, 204] width 4 height 4
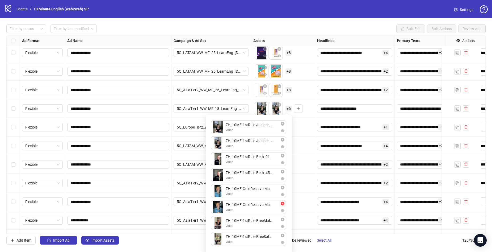
click at [283, 203] on icon "close-circle" at bounding box center [283, 204] width 4 height 4
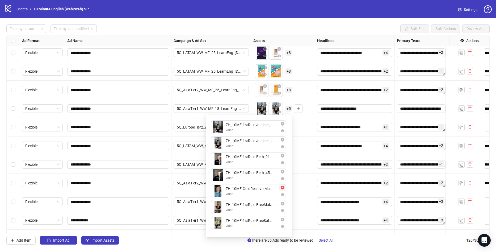
click at [284, 185] on button "button" at bounding box center [282, 187] width 6 height 6
click at [281, 188] on icon "close-circle" at bounding box center [283, 188] width 4 height 4
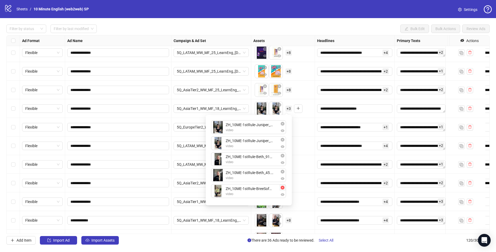
click at [281, 188] on icon "close-circle" at bounding box center [283, 188] width 4 height 4
drag, startPoint x: 196, startPoint y: 243, endPoint x: 196, endPoint y: 250, distance: 7.2
click at [196, 243] on div "Add Item Import Ad Import Assets There are 36 Ads ready to be reviewed. Select …" at bounding box center [247, 240] width 483 height 9
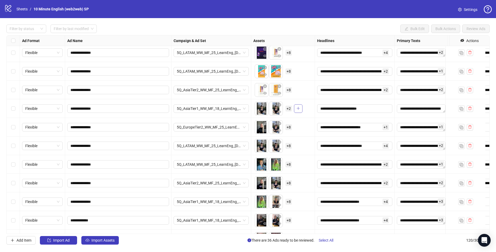
click at [300, 107] on icon "plus" at bounding box center [299, 108] width 4 height 4
click at [289, 110] on span "+ 8" at bounding box center [289, 109] width 6 height 6
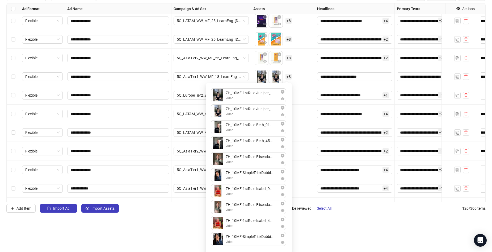
scroll to position [33, 0]
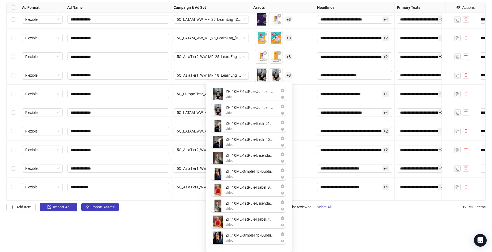
click at [353, 219] on html "**********" at bounding box center [246, 93] width 492 height 252
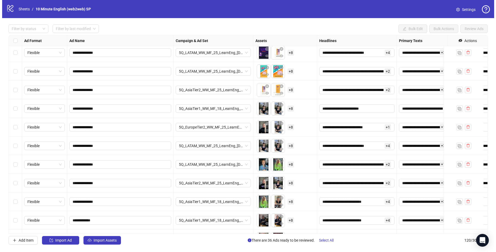
scroll to position [0, 0]
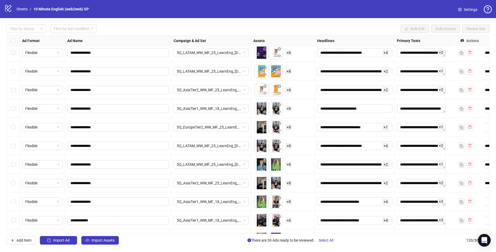
click at [265, 17] on div "logo/logo-mobile Sheets / 10 Minute English (web2web) SP Settings" at bounding box center [248, 9] width 496 height 18
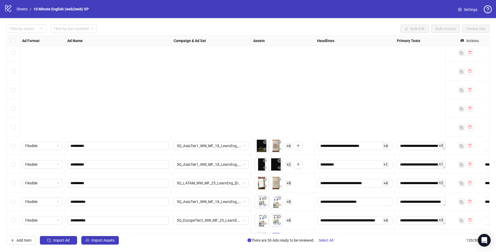
scroll to position [1997, 0]
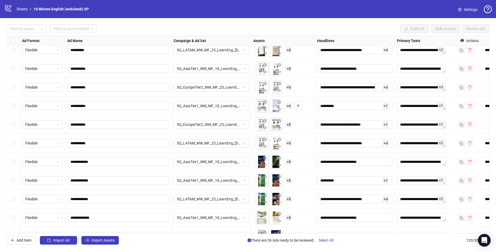
click at [277, 14] on div "logo/logo-mobile Sheets / 10 Minute English (web2web) SP Settings" at bounding box center [248, 9] width 496 height 18
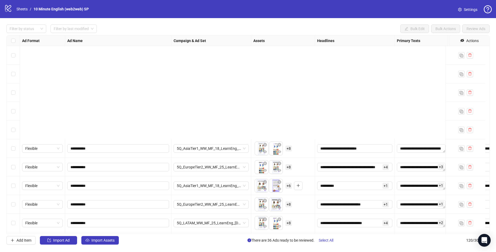
scroll to position [2050, 0]
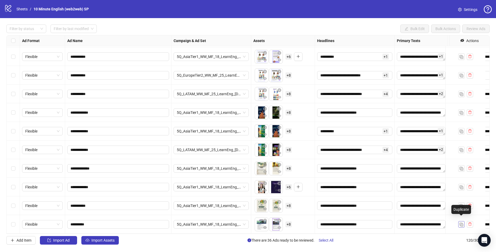
click at [460, 223] on img "button" at bounding box center [462, 225] width 4 height 4
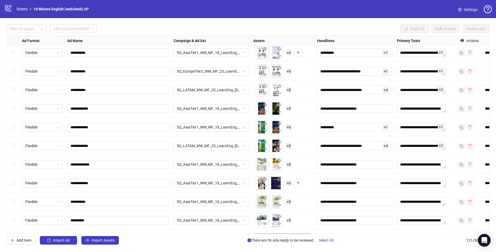
scroll to position [2069, 0]
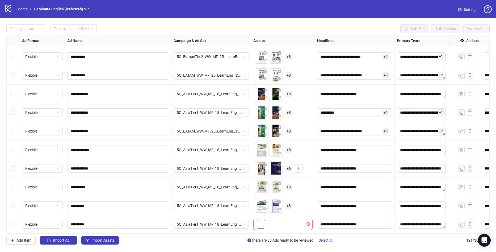
click at [261, 223] on icon "plus" at bounding box center [261, 224] width 0 height 3
drag, startPoint x: 85, startPoint y: 221, endPoint x: 77, endPoint y: 221, distance: 8.2
click at [77, 221] on input "**********" at bounding box center [117, 224] width 94 height 6
type input "**********"
click at [205, 244] on div "Add Item Import Ad Import Assets There are 37 Ads ready to be reviewed. Select …" at bounding box center [247, 240] width 483 height 9
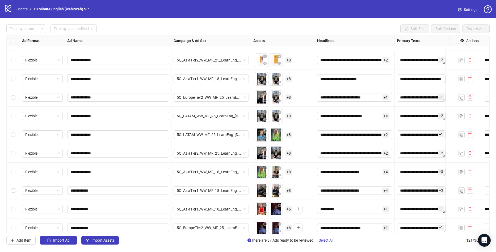
scroll to position [1750, 0]
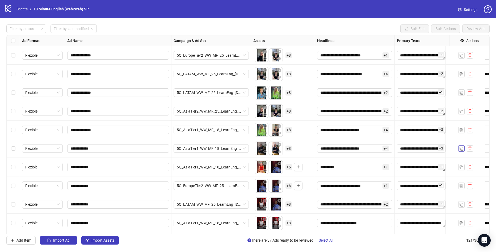
click at [459, 148] on button "button" at bounding box center [461, 148] width 6 height 6
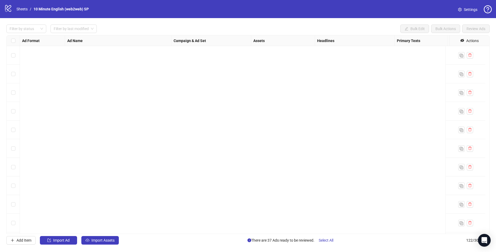
scroll to position [2087, 0]
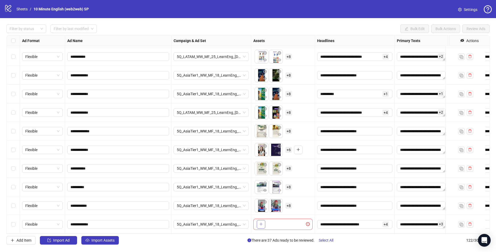
click at [262, 222] on icon "plus" at bounding box center [261, 224] width 4 height 4
drag, startPoint x: 89, startPoint y: 220, endPoint x: 76, endPoint y: 220, distance: 12.5
click at [76, 221] on input "**********" at bounding box center [117, 224] width 94 height 6
type input "**********"
click at [461, 221] on button "button" at bounding box center [461, 224] width 6 height 6
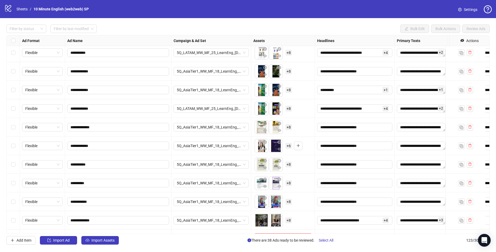
scroll to position [2106, 0]
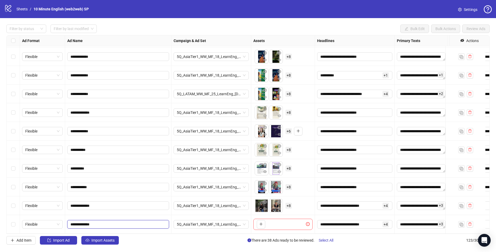
drag, startPoint x: 92, startPoint y: 220, endPoint x: 77, endPoint y: 220, distance: 14.9
click at [77, 221] on input "**********" at bounding box center [117, 224] width 94 height 6
type input "**********"
click at [260, 220] on button "button" at bounding box center [261, 224] width 9 height 9
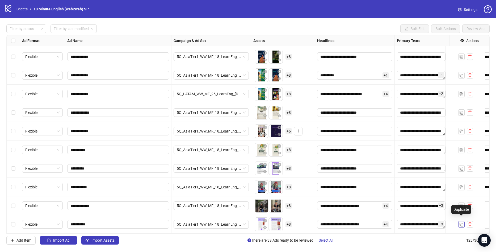
click at [460, 223] on img "button" at bounding box center [462, 225] width 4 height 4
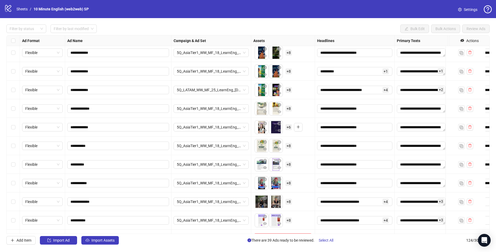
scroll to position [2125, 0]
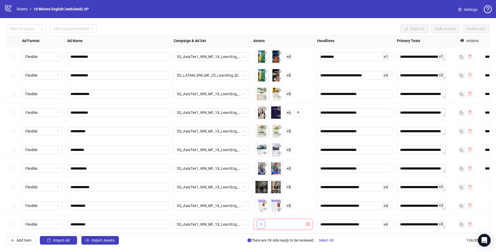
click at [261, 222] on icon "plus" at bounding box center [261, 224] width 4 height 4
click at [287, 147] on span "+ 8" at bounding box center [289, 150] width 6 height 6
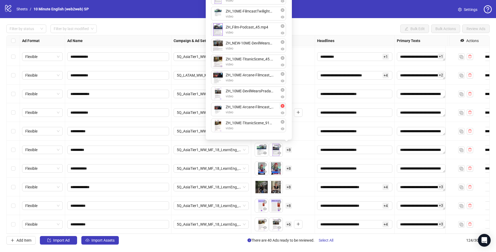
click at [283, 105] on icon "close-circle" at bounding box center [283, 106] width 4 height 4
click at [281, 121] on icon "close-circle" at bounding box center [283, 122] width 4 height 4
click at [299, 148] on span "button" at bounding box center [299, 149] width 4 height 4
